Goal: Information Seeking & Learning: Find contact information

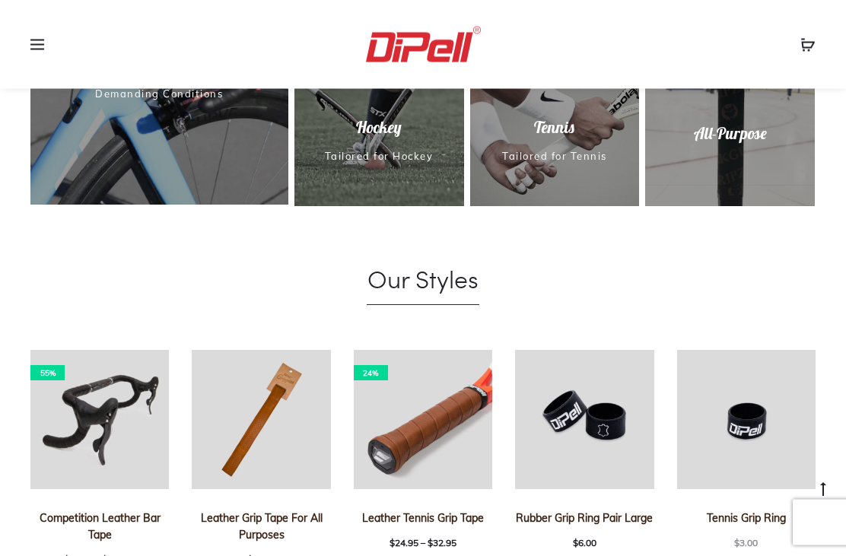
scroll to position [794, 0]
click at [111, 409] on img at bounding box center [99, 419] width 139 height 139
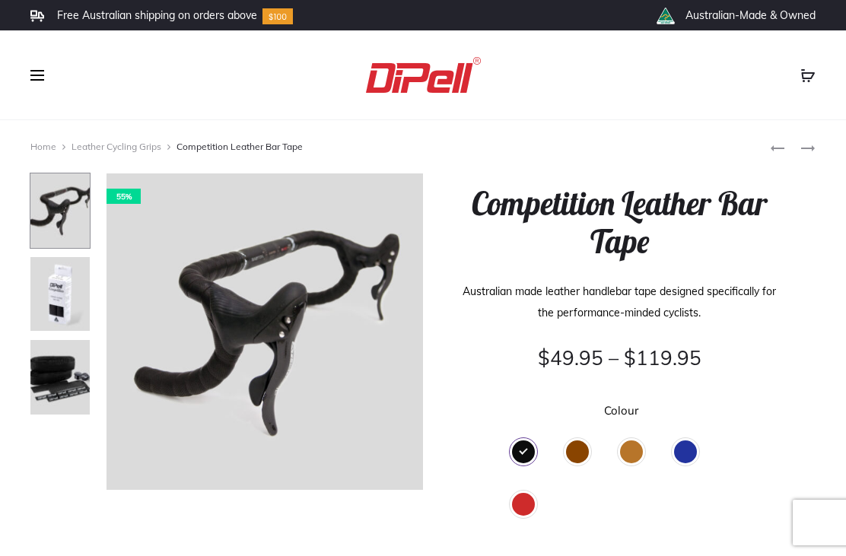
click at [584, 454] on div "Brown" at bounding box center [577, 452] width 23 height 23
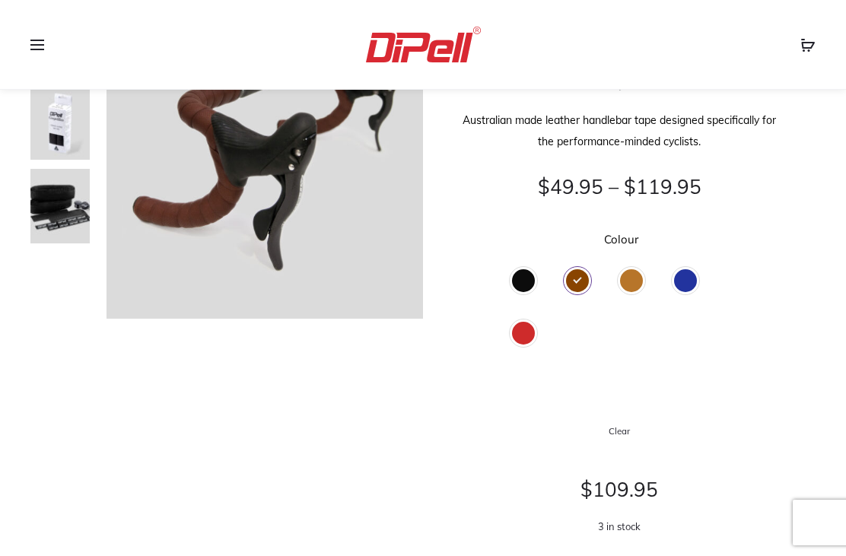
scroll to position [199, 0]
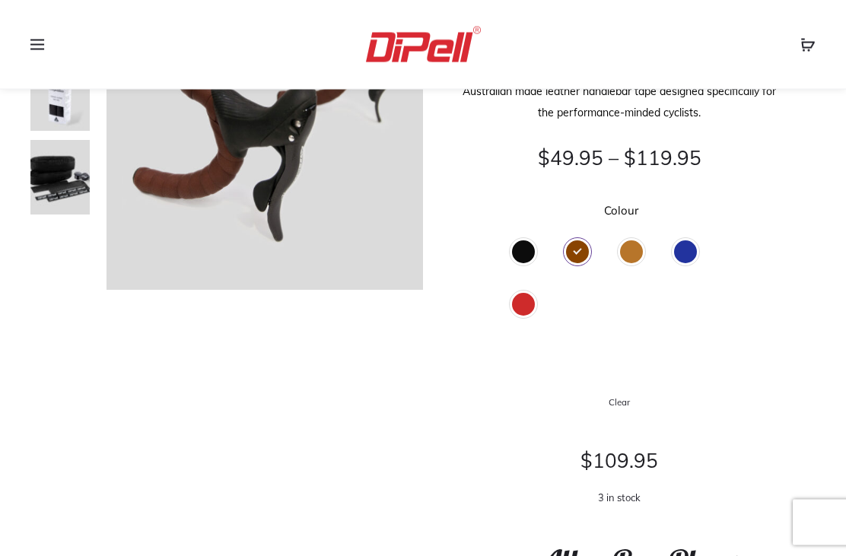
click at [526, 251] on div "Black" at bounding box center [523, 252] width 23 height 23
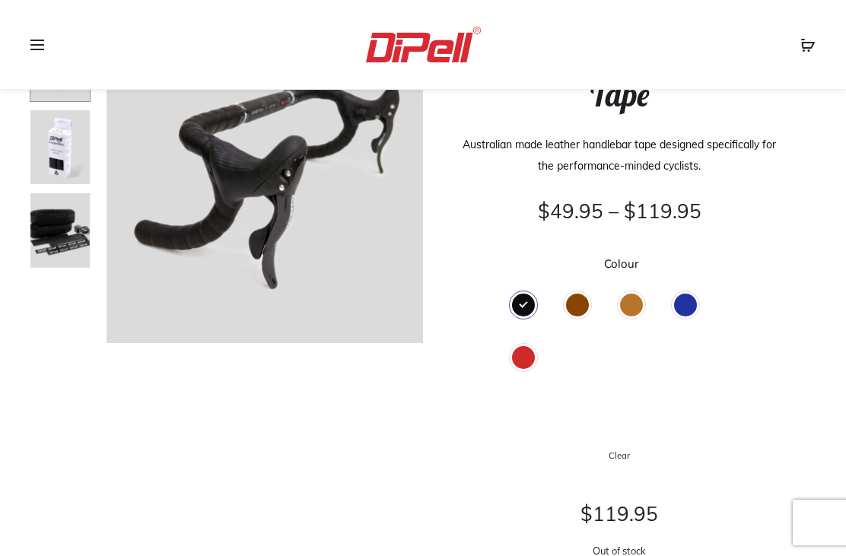
scroll to position [146, 0]
click at [583, 297] on div "Brown" at bounding box center [577, 306] width 23 height 23
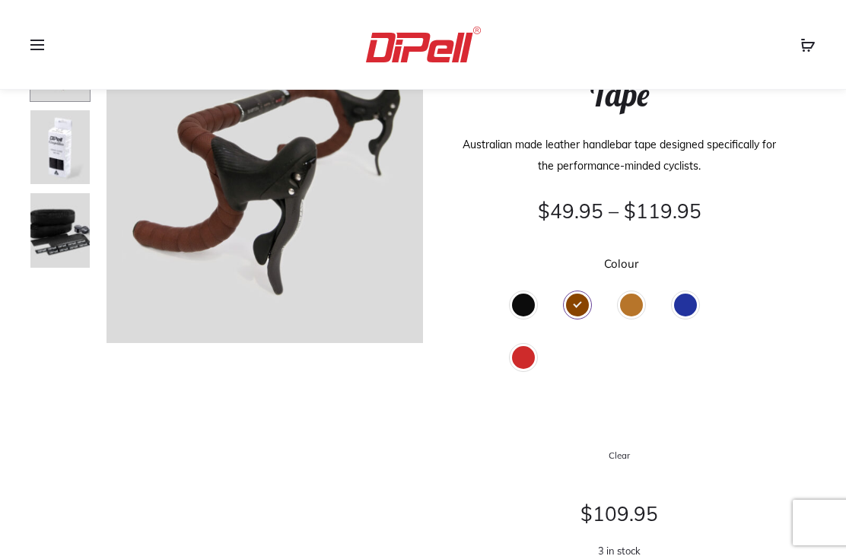
click at [638, 304] on div "Tan" at bounding box center [631, 305] width 23 height 23
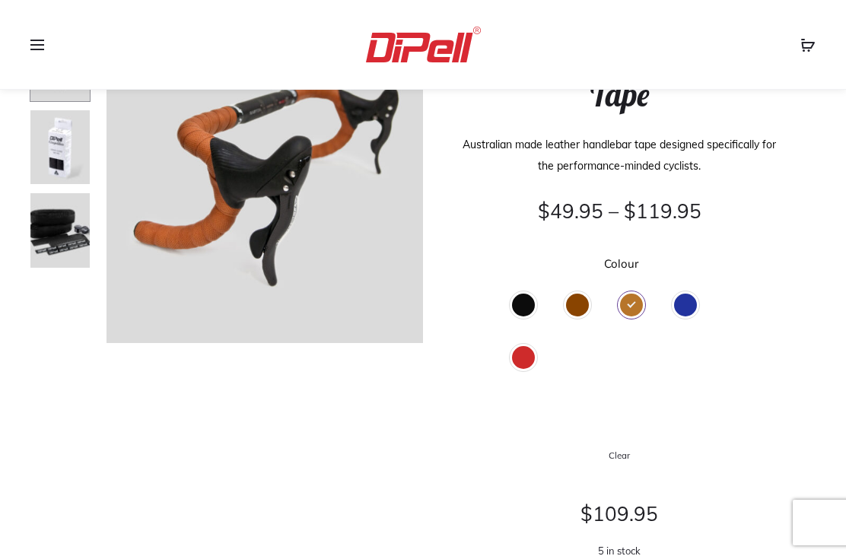
click at [691, 310] on div "Blue" at bounding box center [685, 305] width 23 height 23
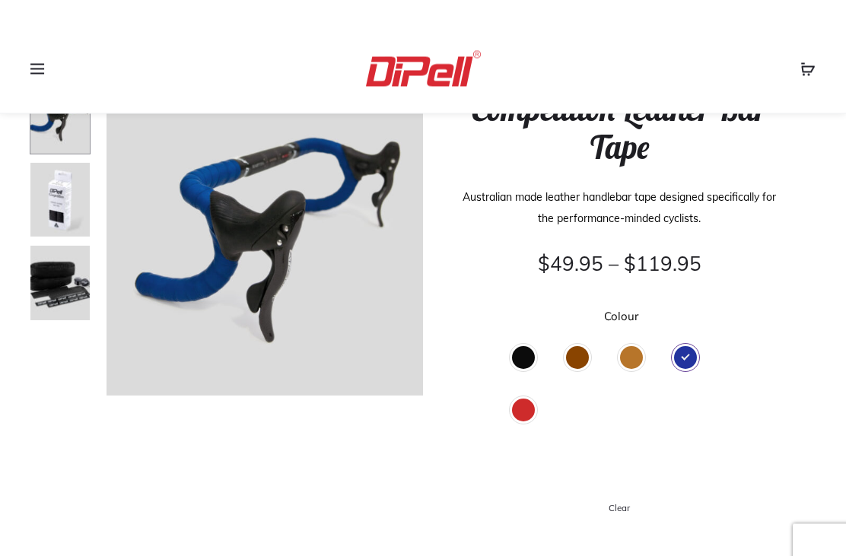
scroll to position [74, 0]
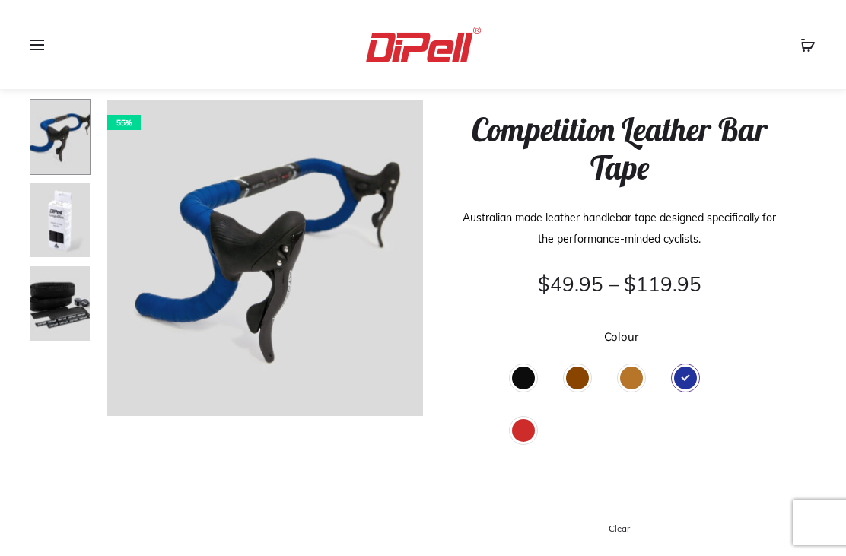
click at [526, 432] on div "Red" at bounding box center [523, 430] width 23 height 23
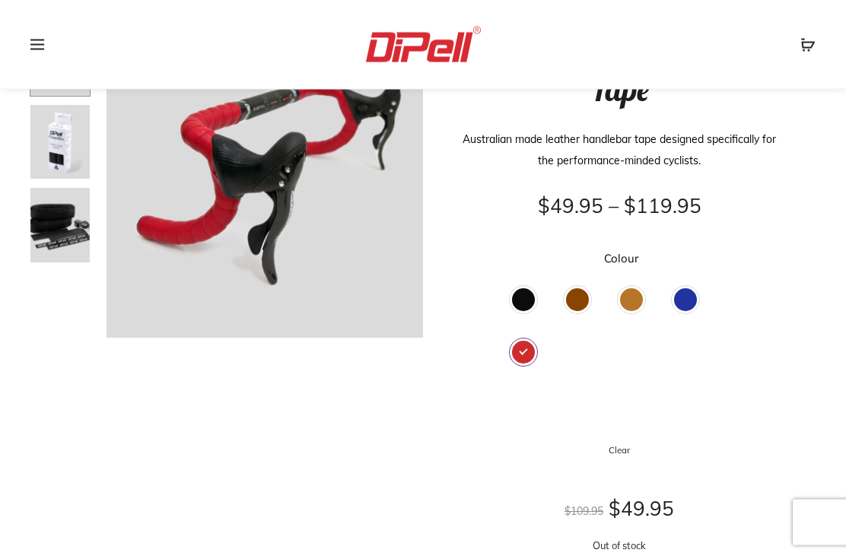
scroll to position [166, 0]
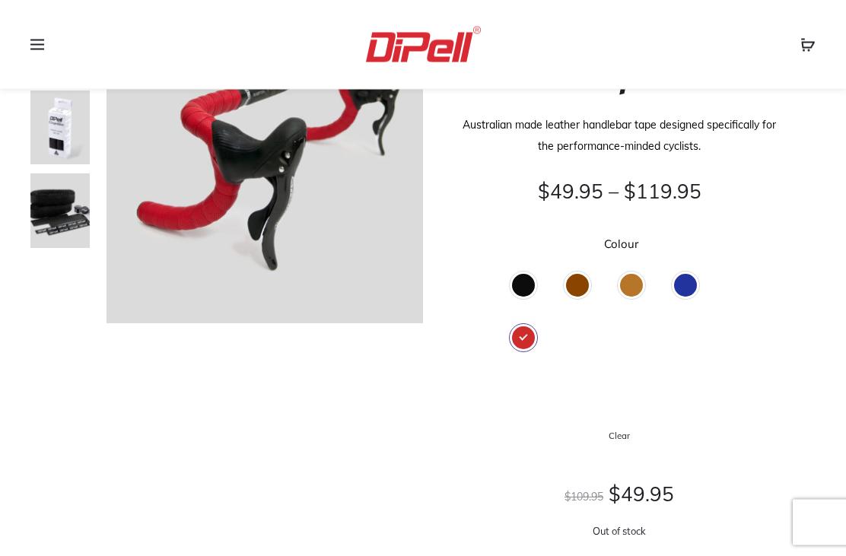
click at [695, 289] on div "Blue" at bounding box center [685, 286] width 23 height 23
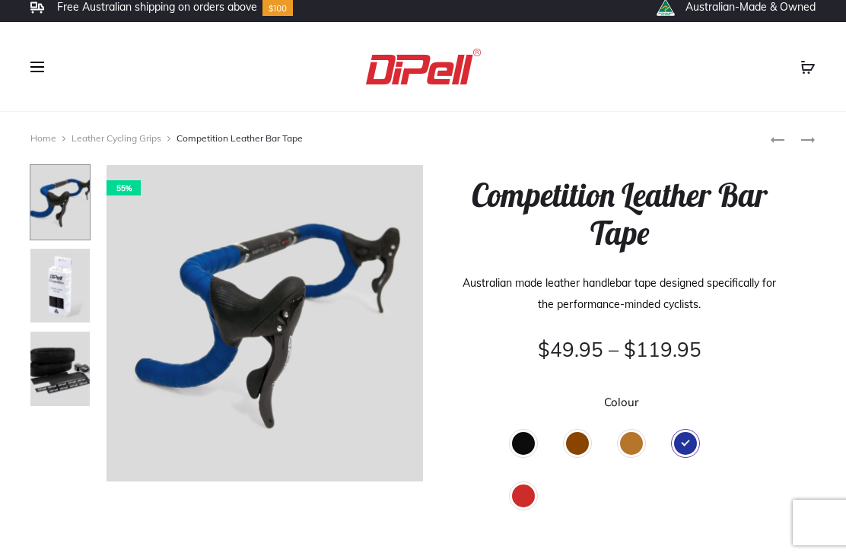
scroll to position [0, 0]
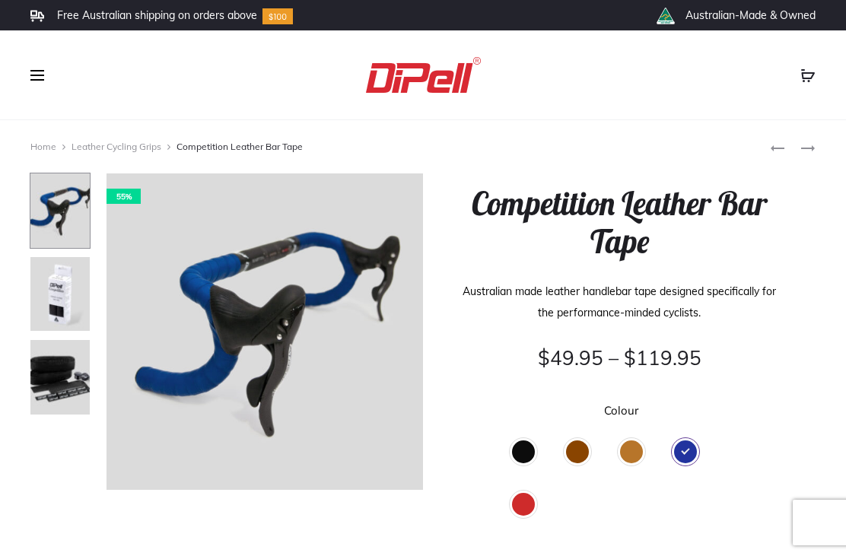
click at [58, 298] on img at bounding box center [60, 294] width 61 height 76
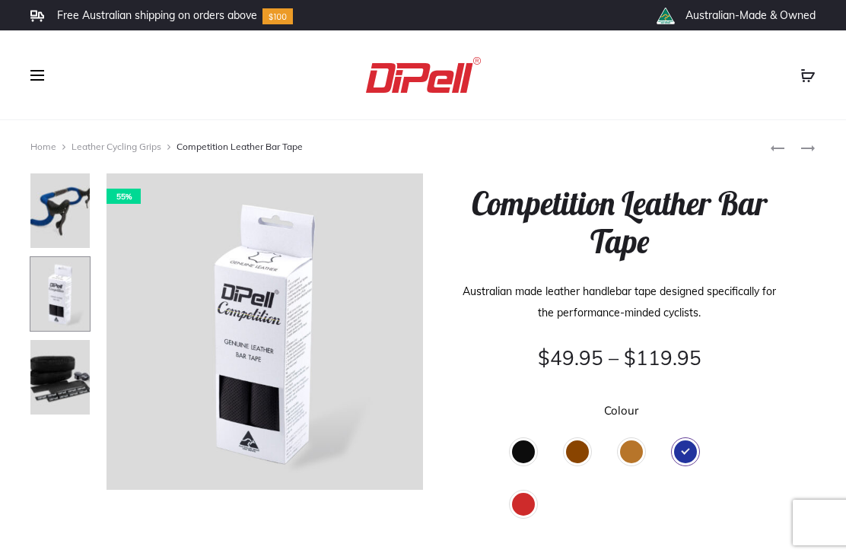
click at [588, 452] on div "Brown" at bounding box center [577, 452] width 23 height 23
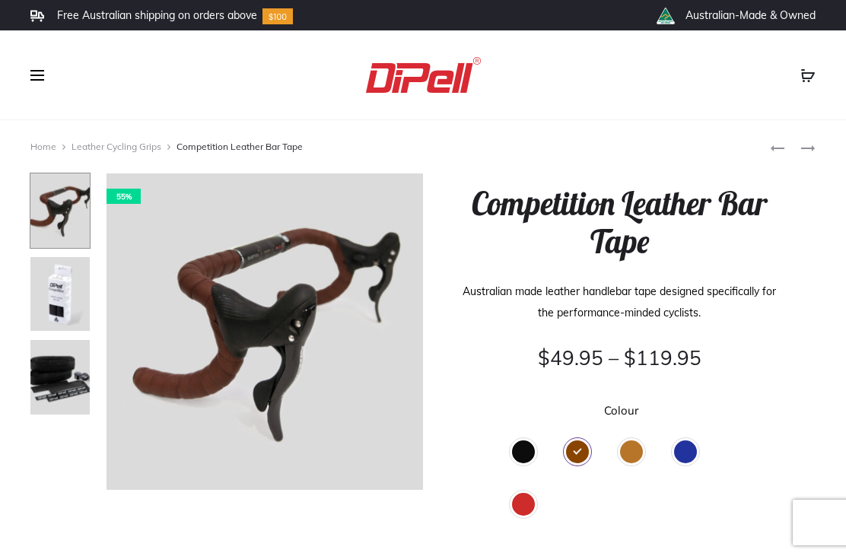
click at [629, 457] on div "Tan" at bounding box center [631, 452] width 23 height 23
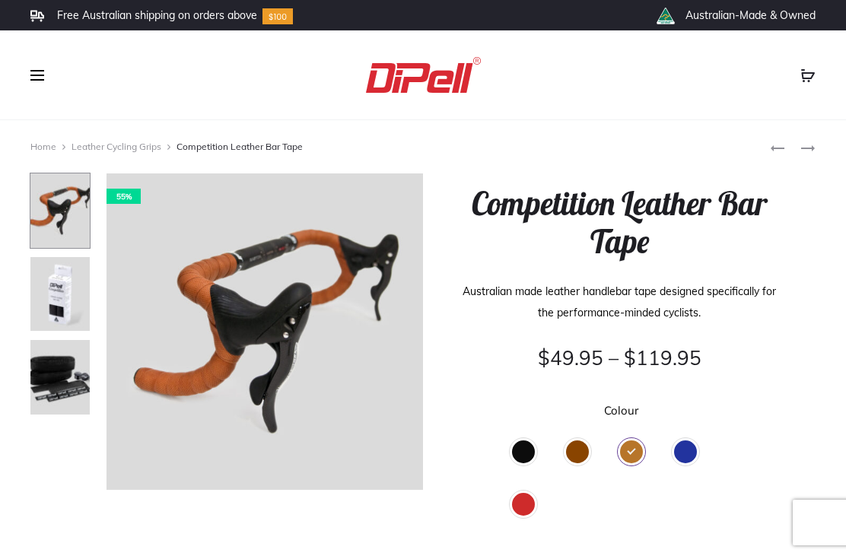
click at [44, 74] on span at bounding box center [41, 75] width 23 height 23
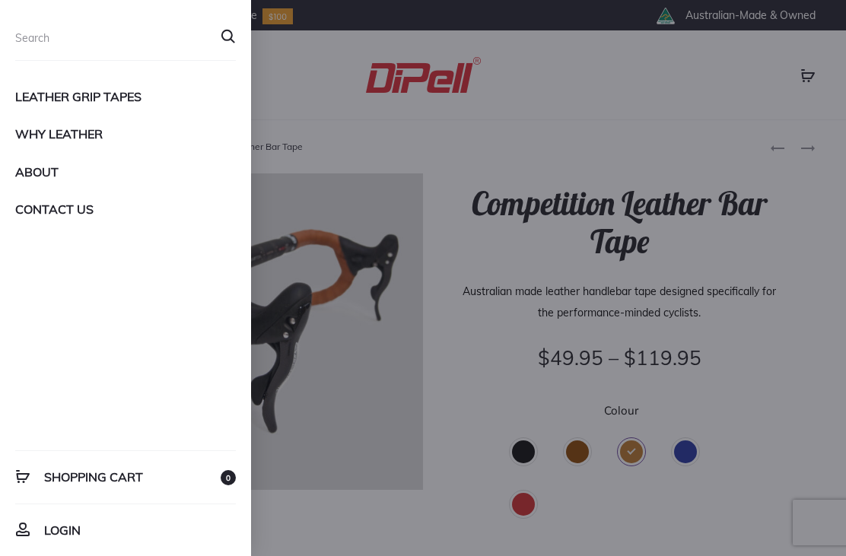
click at [126, 92] on link "Leather Grip Tapes" at bounding box center [125, 97] width 221 height 26
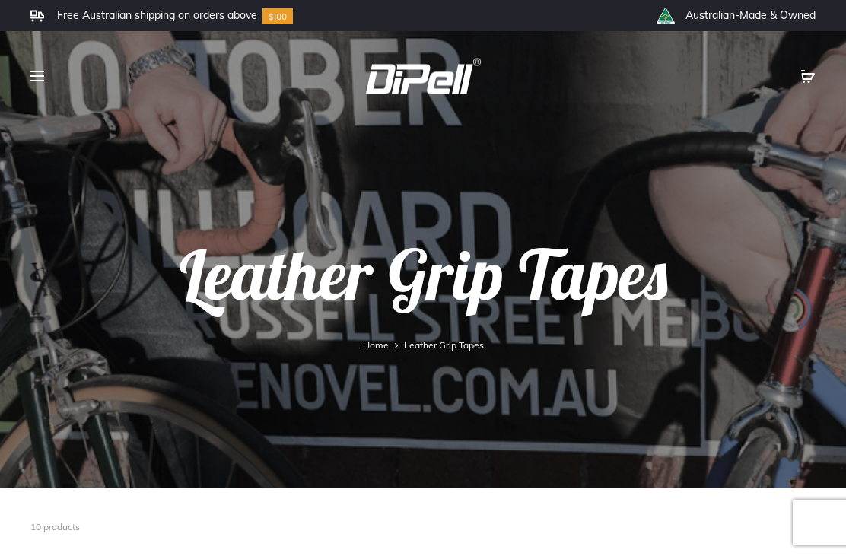
click at [53, 71] on span at bounding box center [41, 76] width 23 height 23
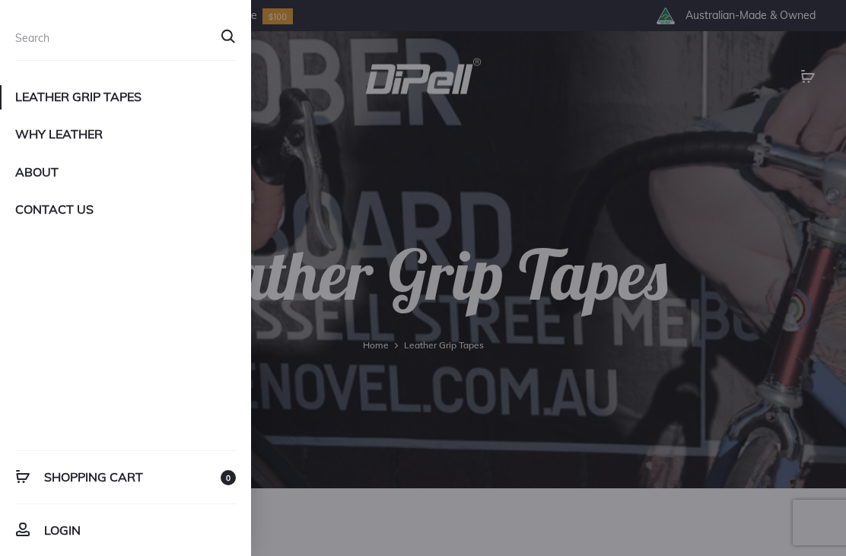
click at [91, 206] on link "Contact Us" at bounding box center [125, 209] width 221 height 26
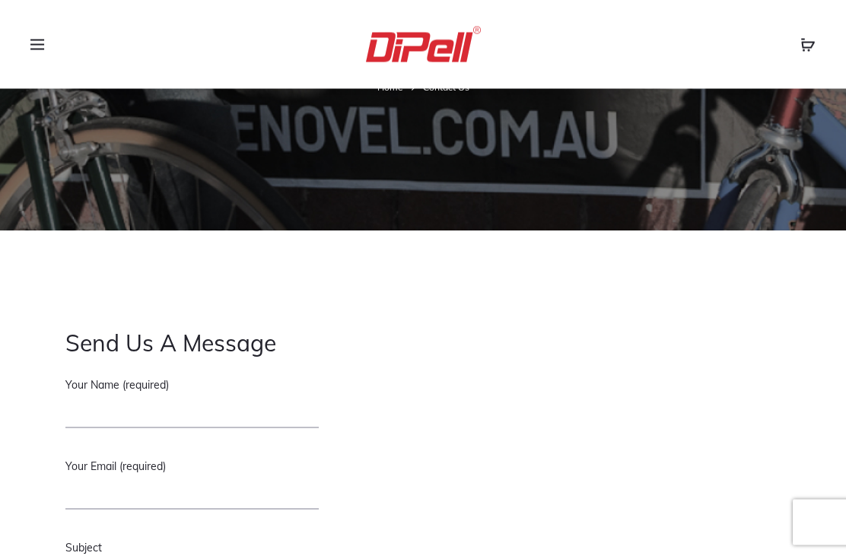
scroll to position [659, 0]
